Goal: Information Seeking & Learning: Check status

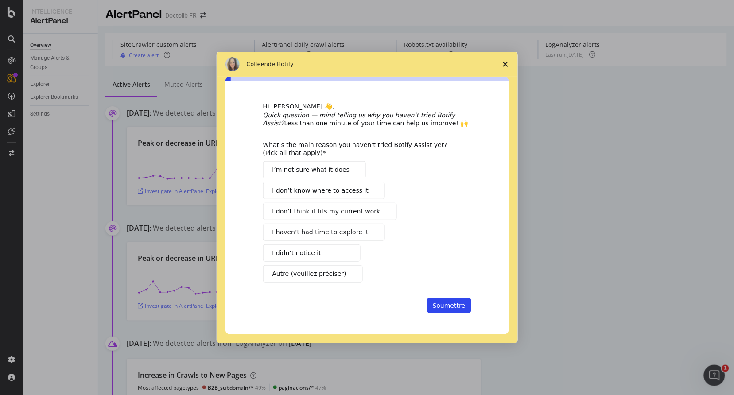
click at [504, 67] on span "Fermer l'enquête" at bounding box center [505, 64] width 25 height 25
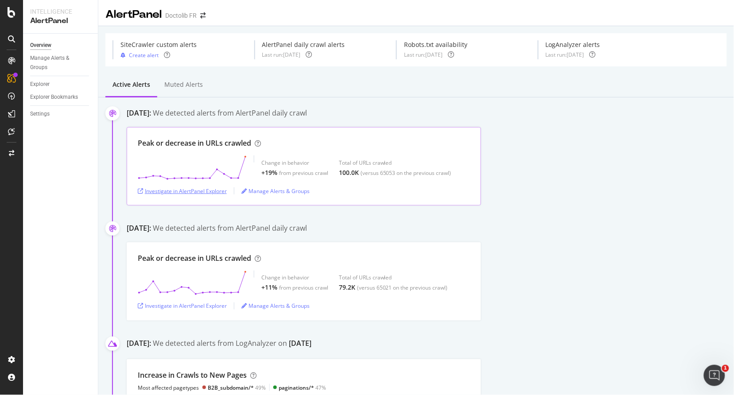
click at [205, 191] on div "Investigate in AlertPanel Explorer" at bounding box center [182, 191] width 89 height 8
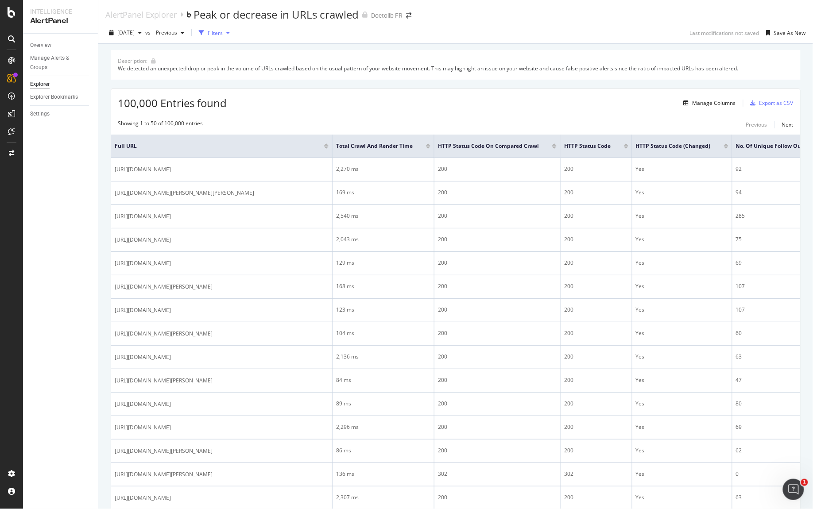
click at [233, 37] on div "Filters" at bounding box center [214, 32] width 38 height 13
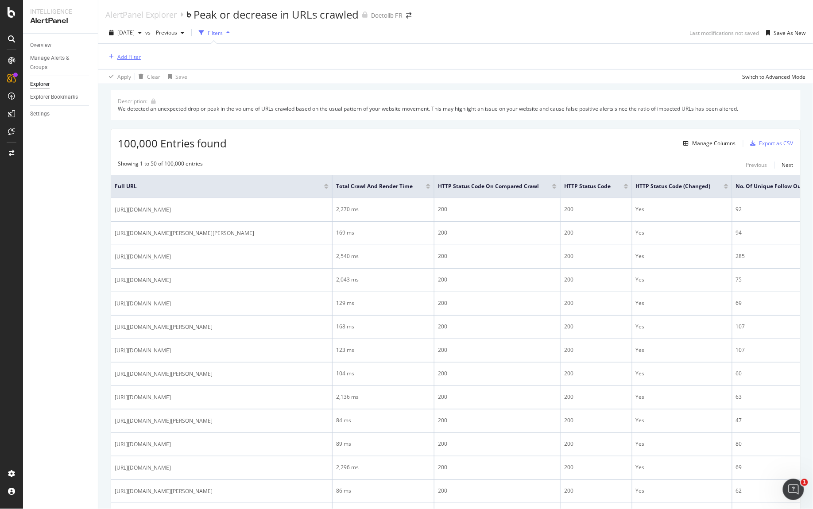
click at [130, 60] on div "Add Filter" at bounding box center [128, 57] width 23 height 8
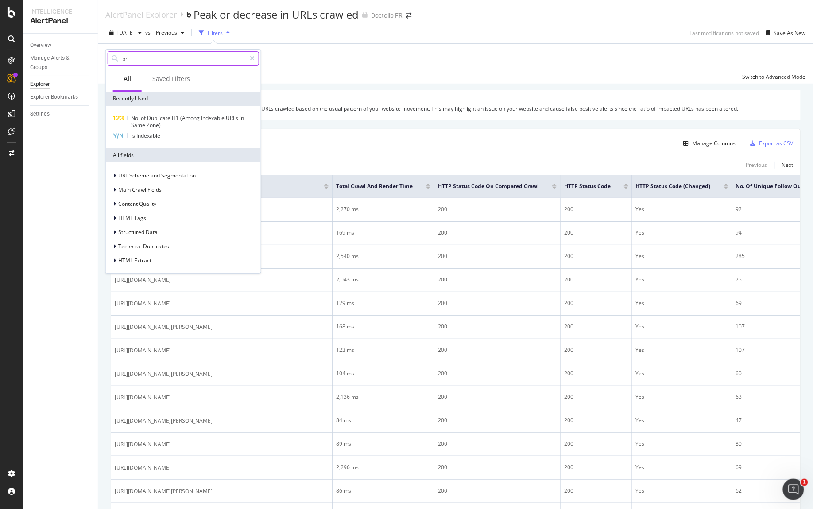
type input "pre"
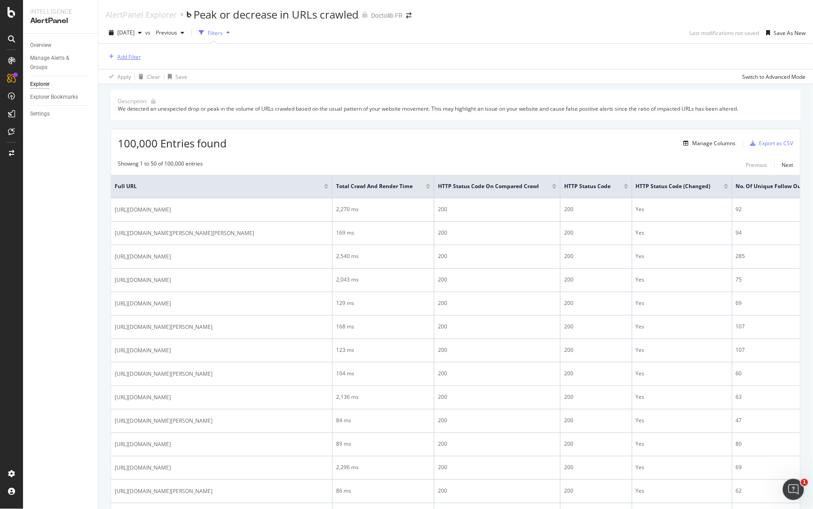
click at [128, 57] on div "Add Filter" at bounding box center [128, 57] width 23 height 8
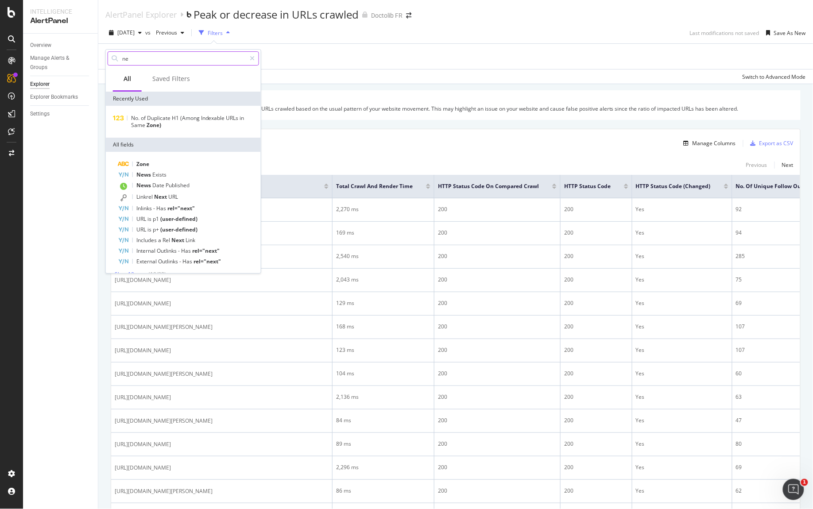
type input "n"
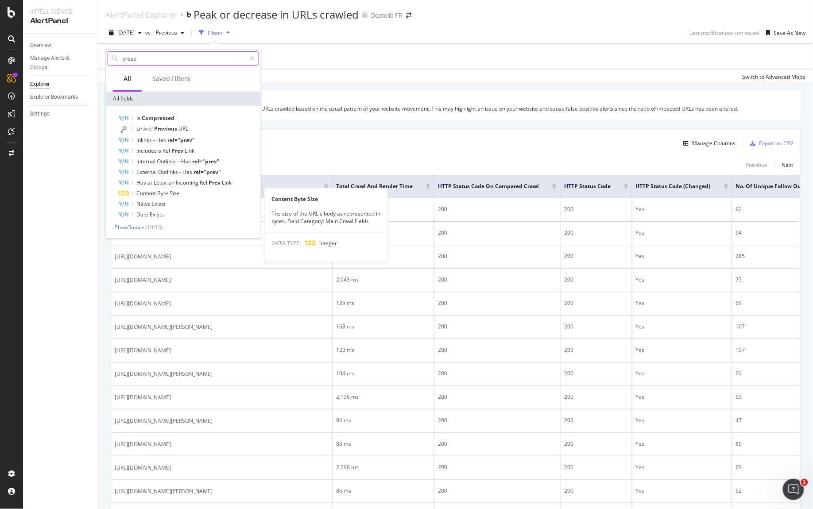
type input "presen"
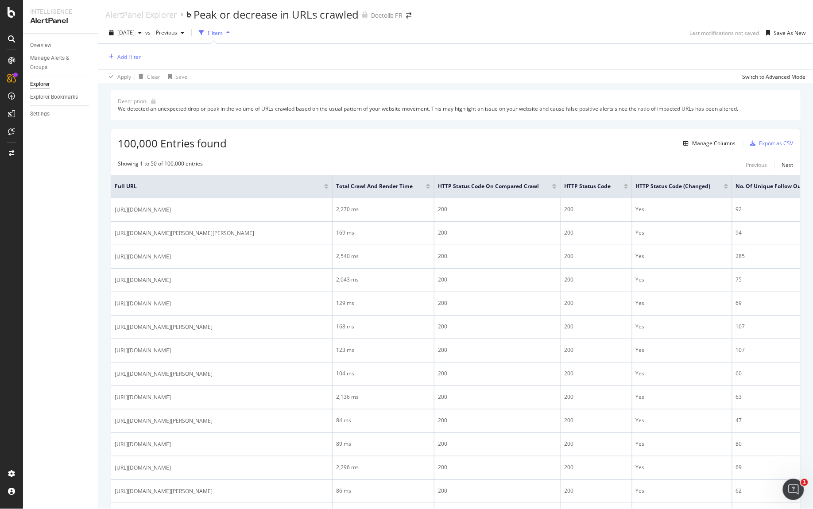
click at [70, 204] on div "Overview Manage Alerts & Groups Explorer Explorer Bookmarks Settings" at bounding box center [60, 272] width 75 height 476
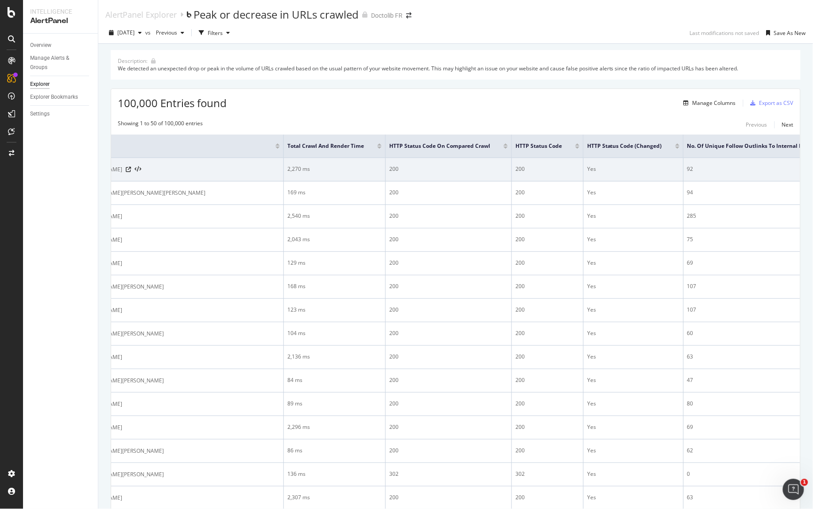
scroll to position [0, 50]
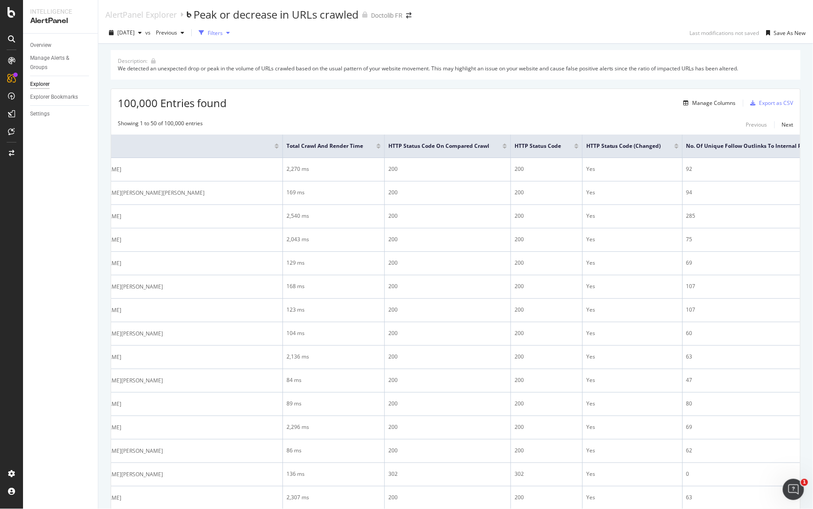
click at [223, 30] on div "Filters" at bounding box center [215, 33] width 15 height 8
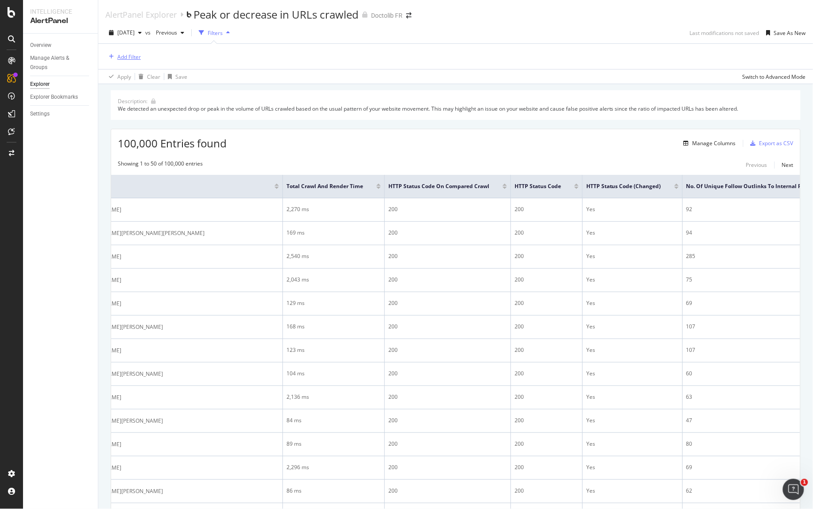
click at [132, 61] on div "Add Filter" at bounding box center [122, 57] width 35 height 10
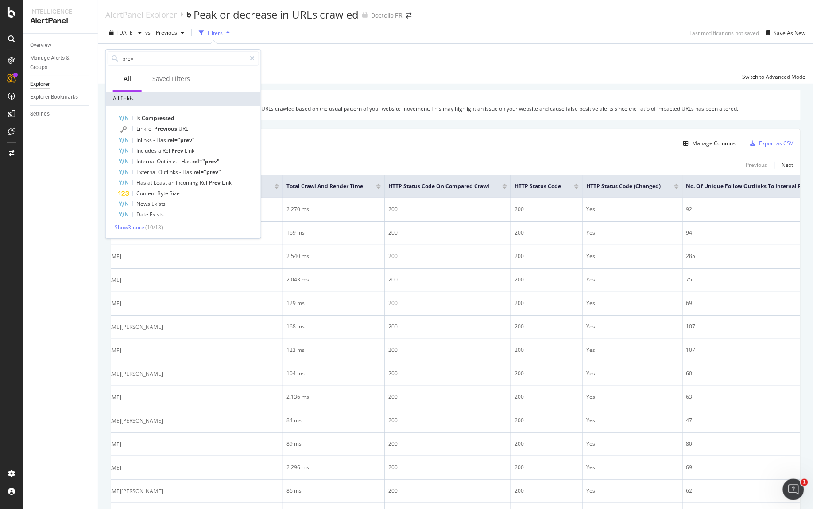
type input "previ"
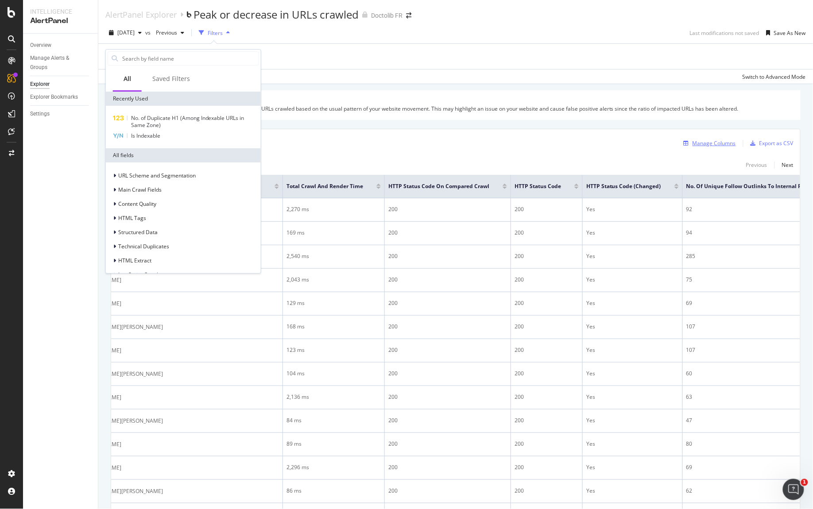
click at [711, 145] on div "Manage Columns" at bounding box center [714, 143] width 43 height 8
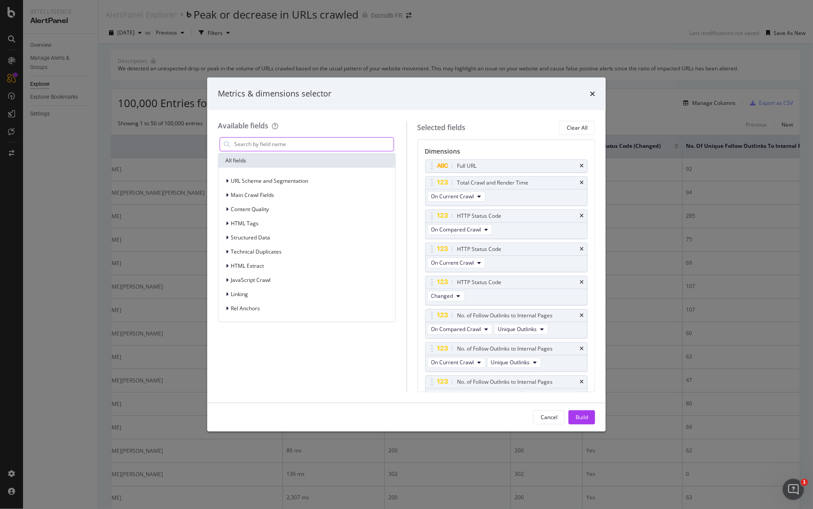
click at [284, 145] on input "modal" at bounding box center [313, 144] width 160 height 13
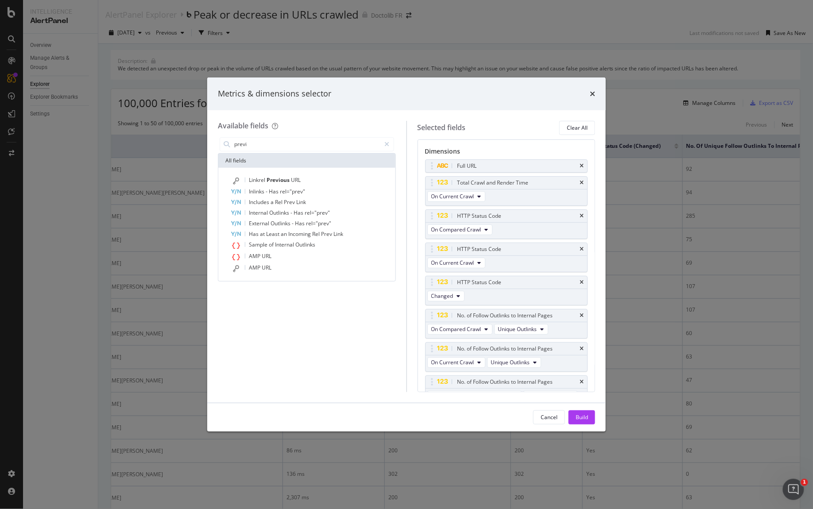
type input "previ"
click at [596, 97] on div "Metrics & dimensions selector" at bounding box center [406, 93] width 399 height 33
click at [593, 94] on icon "times" at bounding box center [592, 93] width 5 height 7
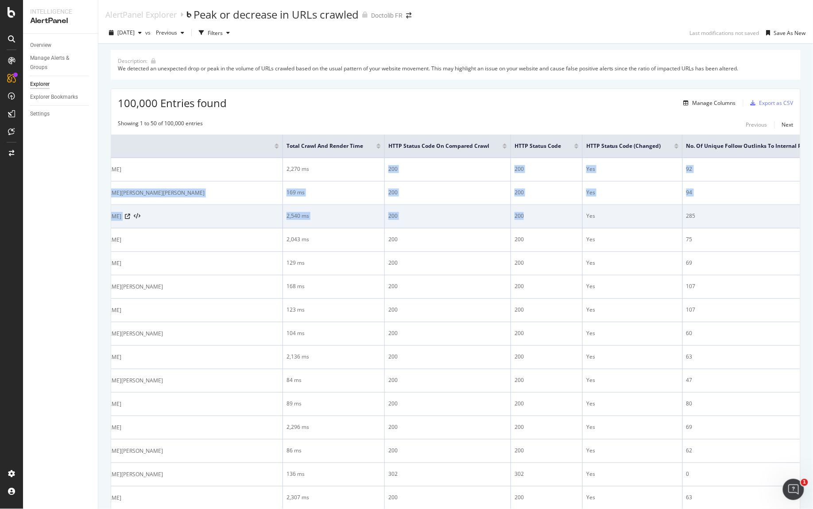
drag, startPoint x: 388, startPoint y: 168, endPoint x: 532, endPoint y: 229, distance: 156.4
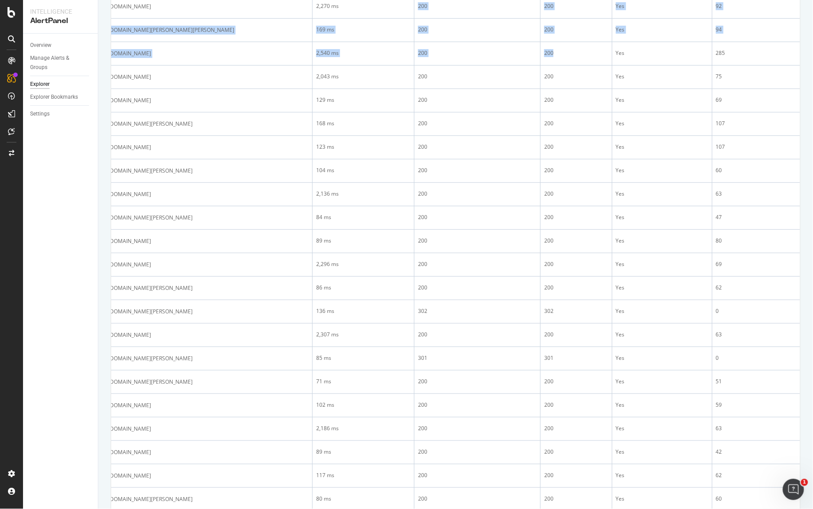
scroll to position [0, 0]
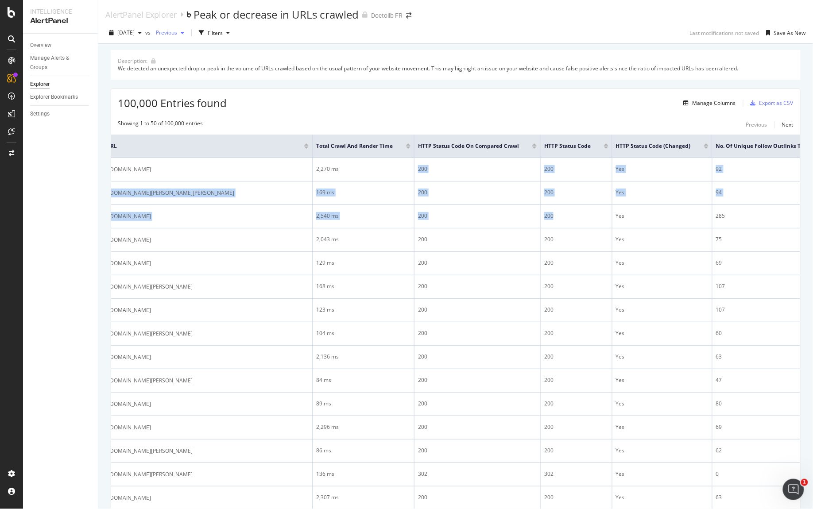
click at [178, 37] on div "Previous" at bounding box center [169, 32] width 35 height 13
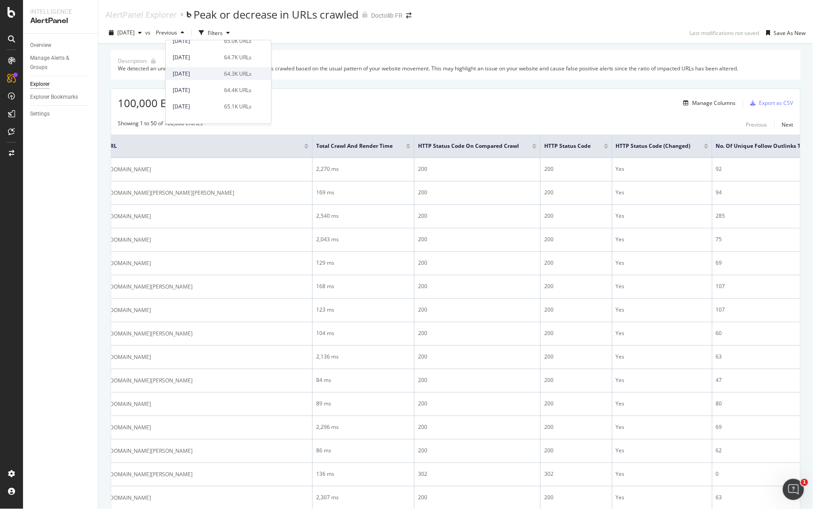
click at [190, 70] on div "[DATE]" at bounding box center [196, 74] width 46 height 8
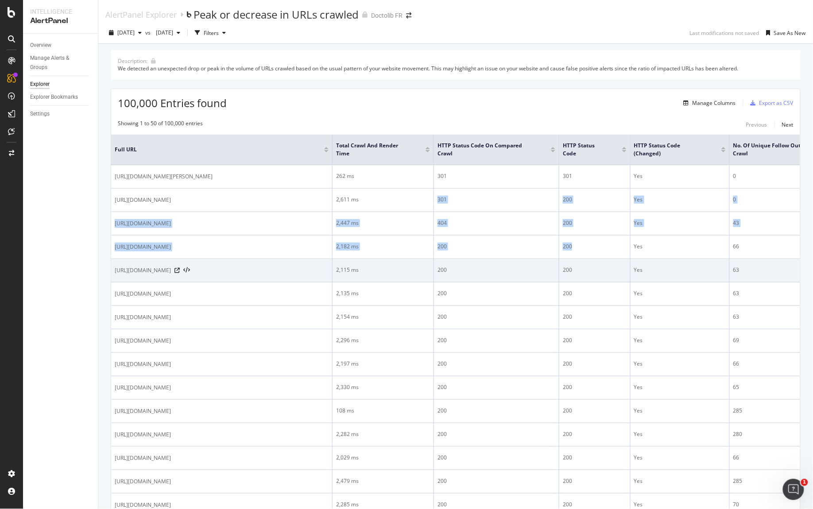
drag, startPoint x: 437, startPoint y: 198, endPoint x: 577, endPoint y: 276, distance: 160.8
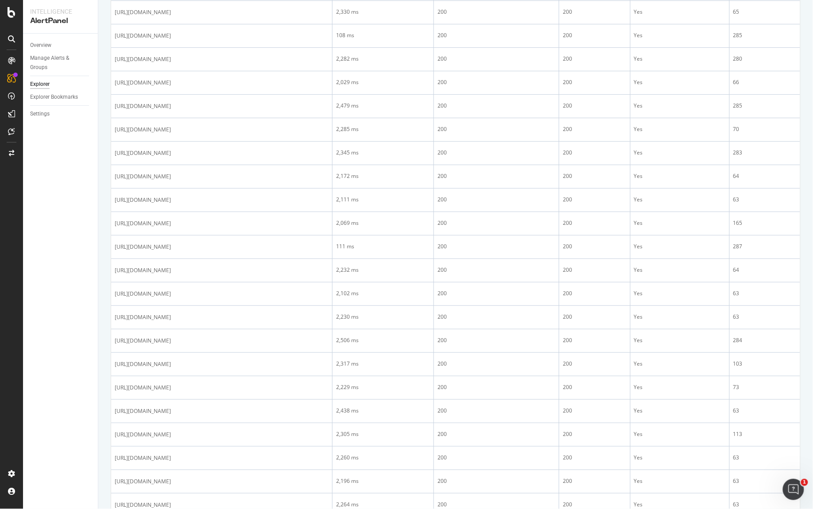
scroll to position [325, 0]
